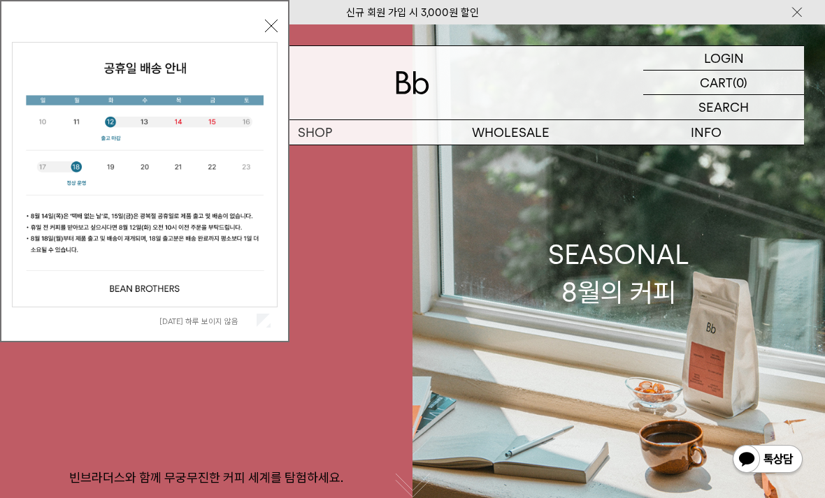
click at [268, 21] on button "닫기" at bounding box center [271, 26] width 13 height 13
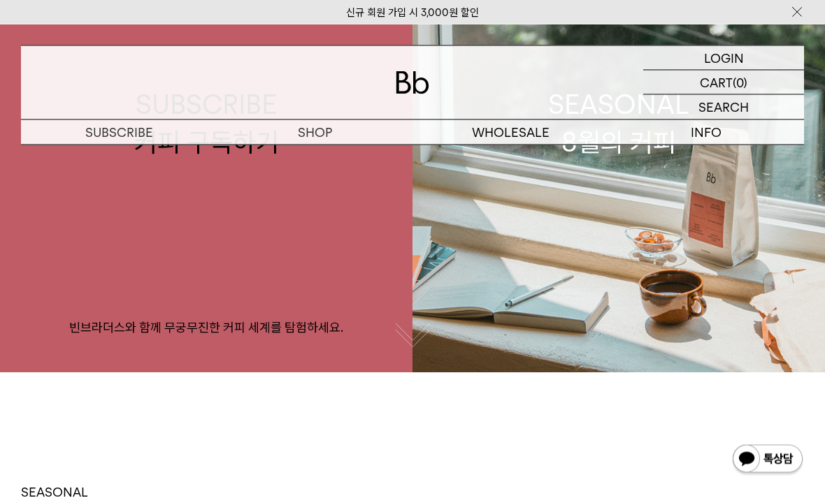
click at [539, 254] on link "SEASONAL 8월의 커피" at bounding box center [618, 124] width 412 height 498
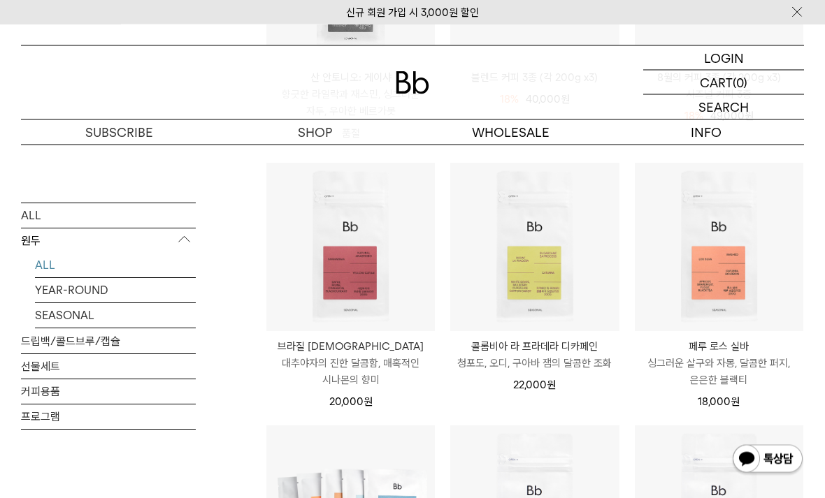
scroll to position [387, 0]
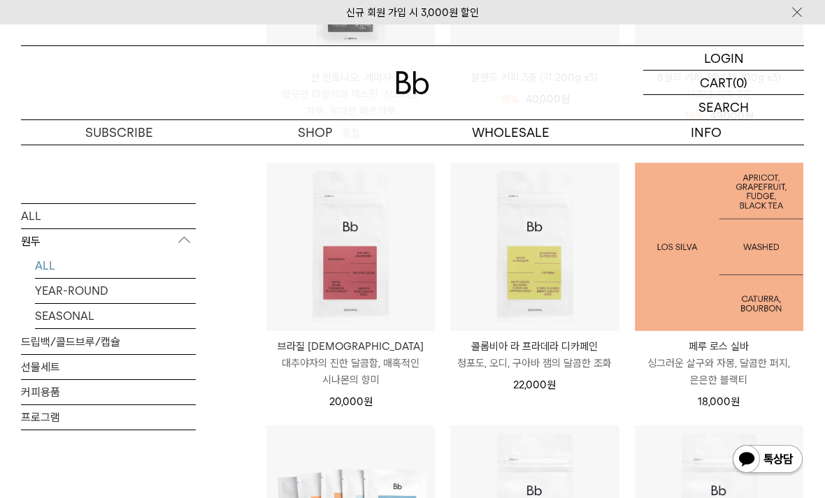
click at [695, 281] on img at bounding box center [719, 247] width 168 height 168
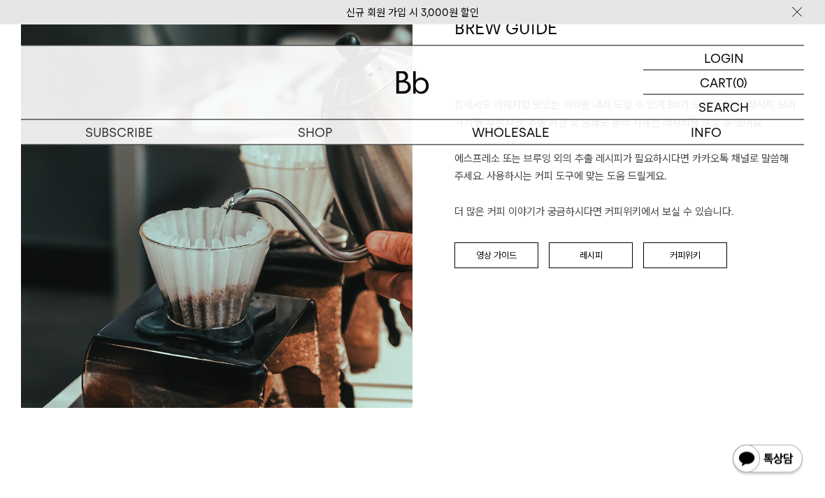
scroll to position [1453, 0]
click at [669, 255] on link "커피위키" at bounding box center [685, 256] width 84 height 27
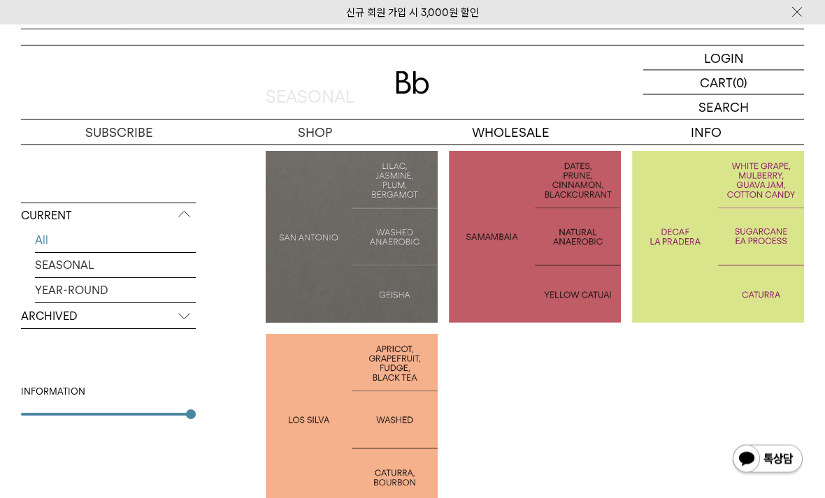
scroll to position [285, 0]
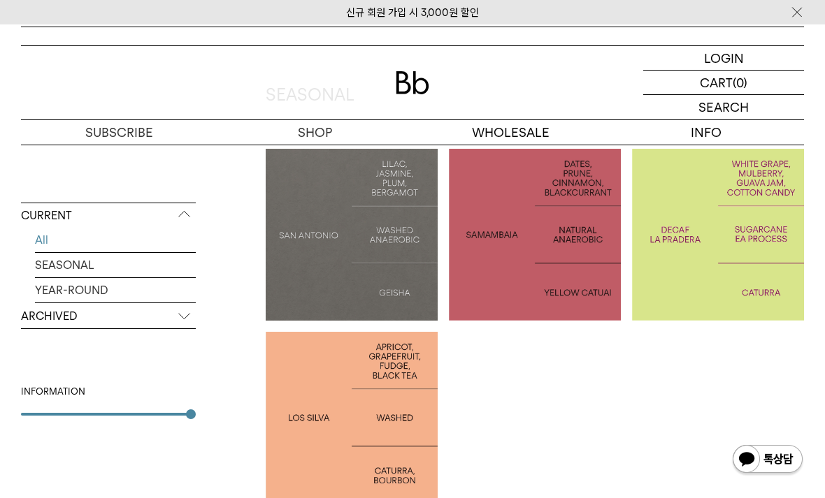
click at [318, 399] on div at bounding box center [352, 418] width 172 height 172
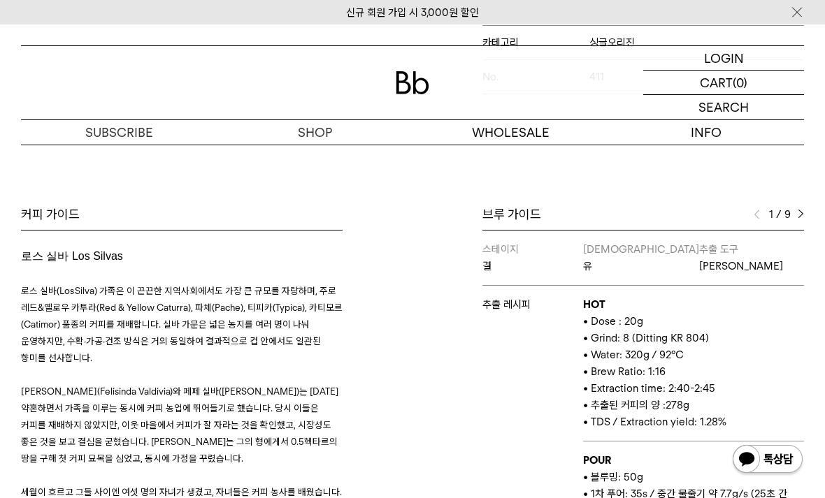
scroll to position [528, 0]
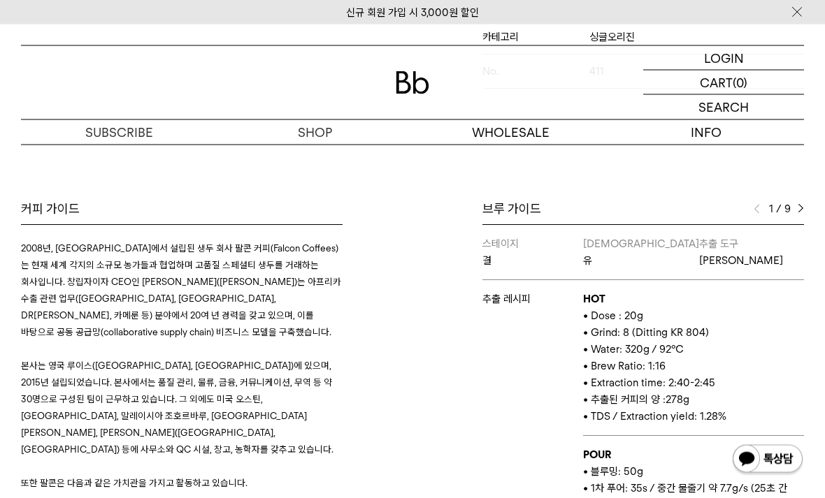
click at [781, 206] on div "Bb의 커피 ALL SEASONAL YEAR-ROUND AUCTION SERIES ARCHIVE 2023 2022 2021 2020 2019 …" at bounding box center [412, 183] width 825 height 999
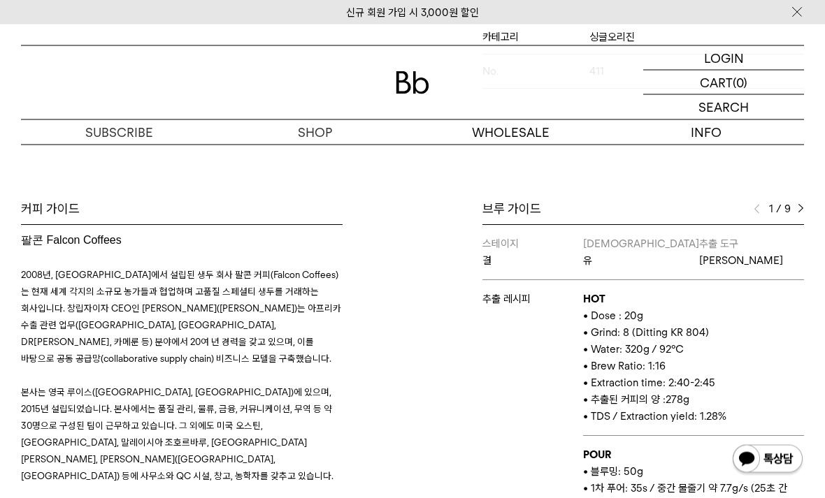
click at [781, 206] on div "Bb의 커피 ALL SEASONAL YEAR-ROUND AUCTION SERIES ARCHIVE 2023 2022 2021 2020 2019 …" at bounding box center [412, 183] width 825 height 999
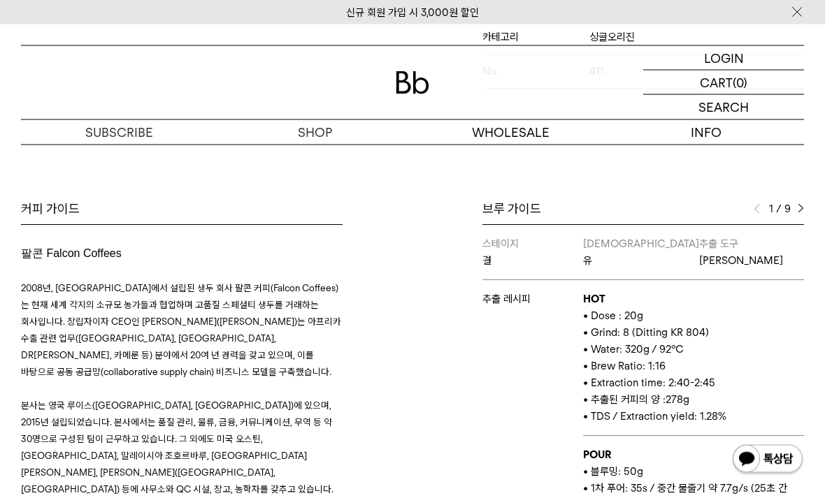
click at [802, 227] on div "브루 가이드 1 / 9 스테이지 결 바리스타 유 추출 도구 칼리타 웨이브 추출 레시피 HOT • Dose : 20g • Grind: 8 (Di…" at bounding box center [643, 407] width 322 height 412
click at [799, 215] on img at bounding box center [801, 210] width 6 height 10
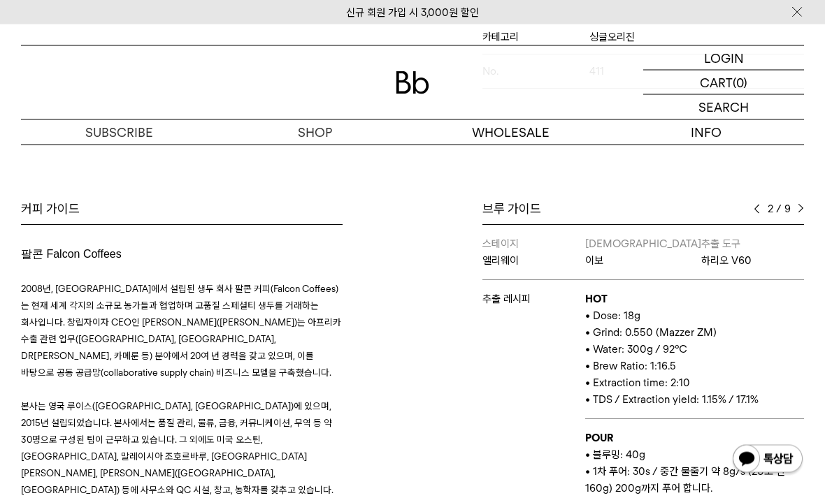
scroll to position [529, 0]
click at [796, 215] on div "2 / 9" at bounding box center [779, 209] width 50 height 17
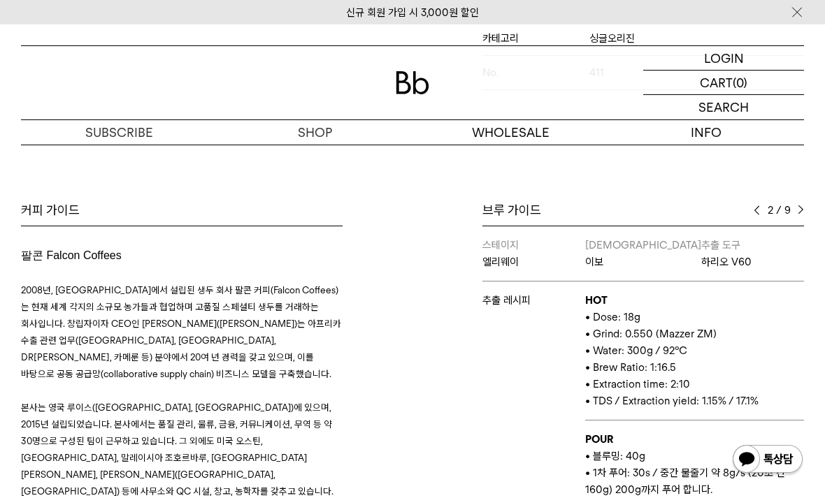
click at [795, 219] on div "2 / 9" at bounding box center [779, 210] width 50 height 17
click at [799, 215] on img at bounding box center [801, 211] width 6 height 10
click at [794, 215] on div "3 / 9" at bounding box center [779, 210] width 50 height 17
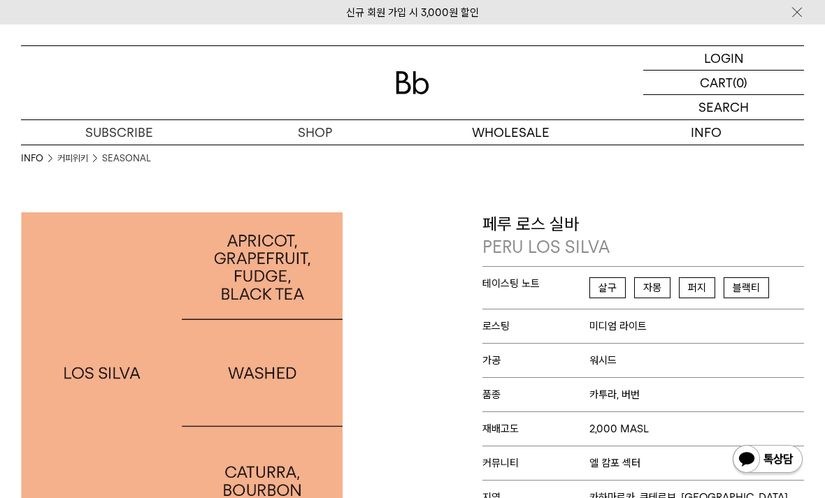
scroll to position [75, 0]
